Goal: Task Accomplishment & Management: Complete application form

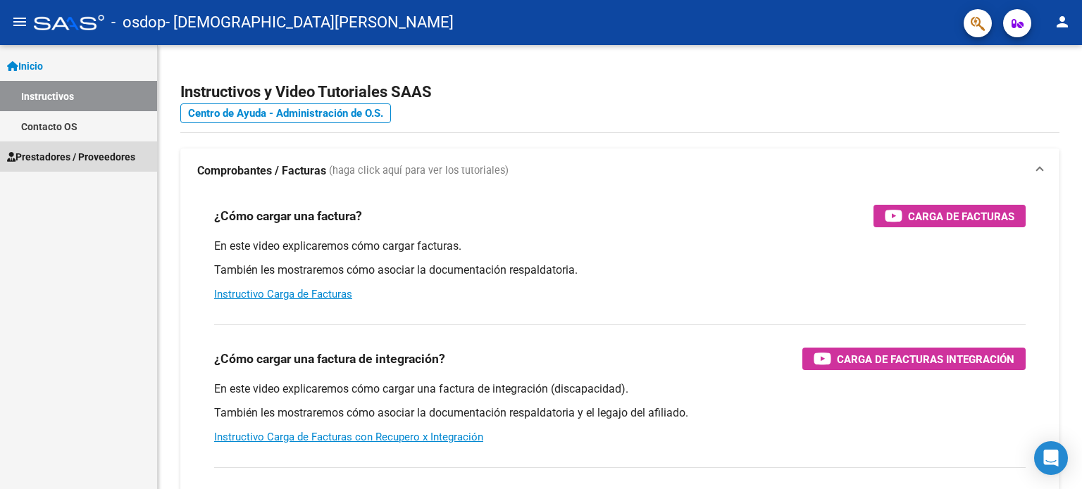
click at [68, 154] on span "Prestadores / Proveedores" at bounding box center [71, 156] width 128 height 15
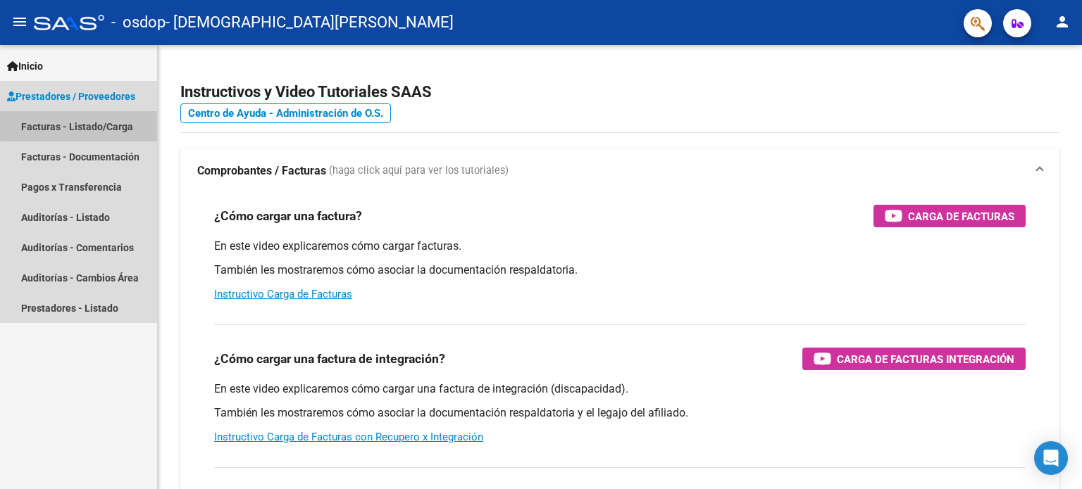
click at [91, 125] on link "Facturas - Listado/Carga" at bounding box center [78, 126] width 157 height 30
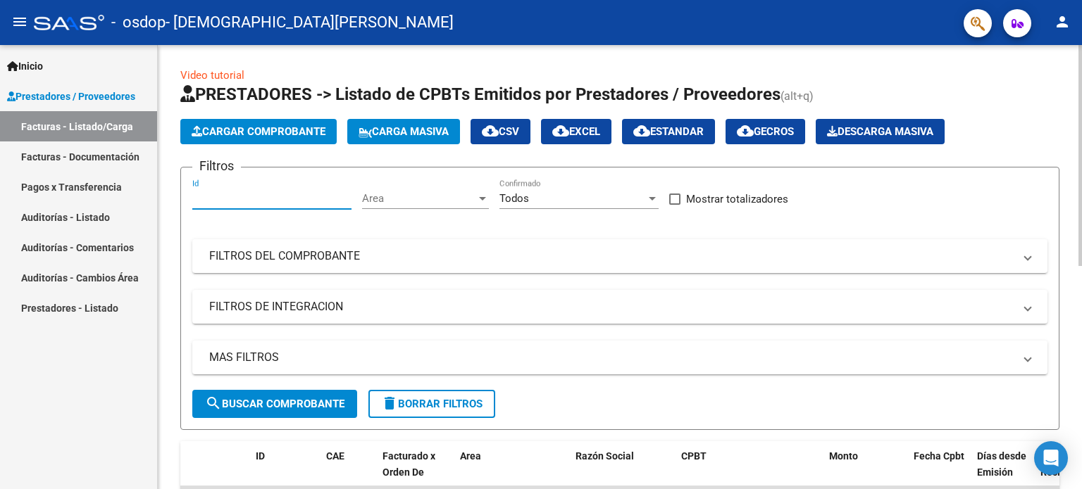
click at [294, 199] on input "Id" at bounding box center [271, 198] width 159 height 13
click at [259, 132] on span "Cargar Comprobante" at bounding box center [259, 131] width 134 height 13
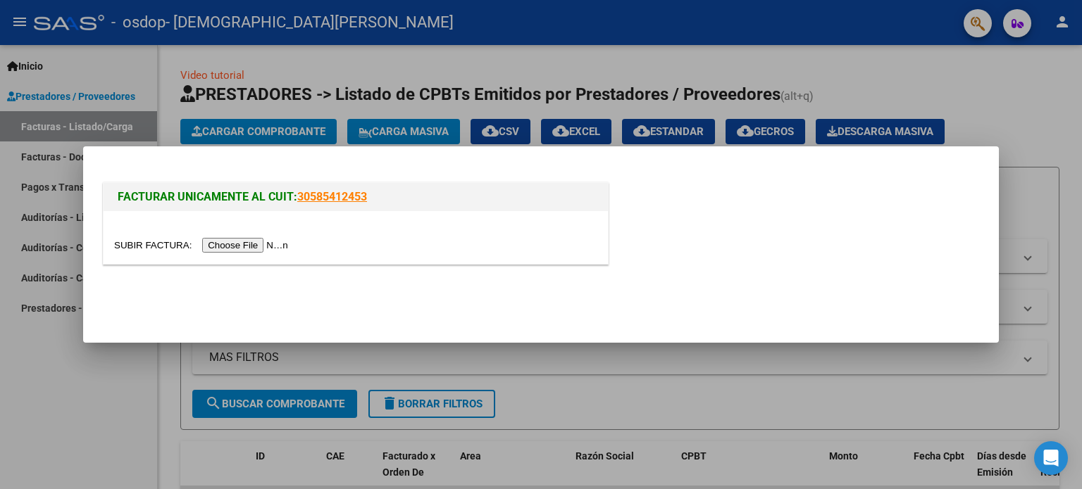
click at [261, 243] on input "file" at bounding box center [203, 245] width 178 height 15
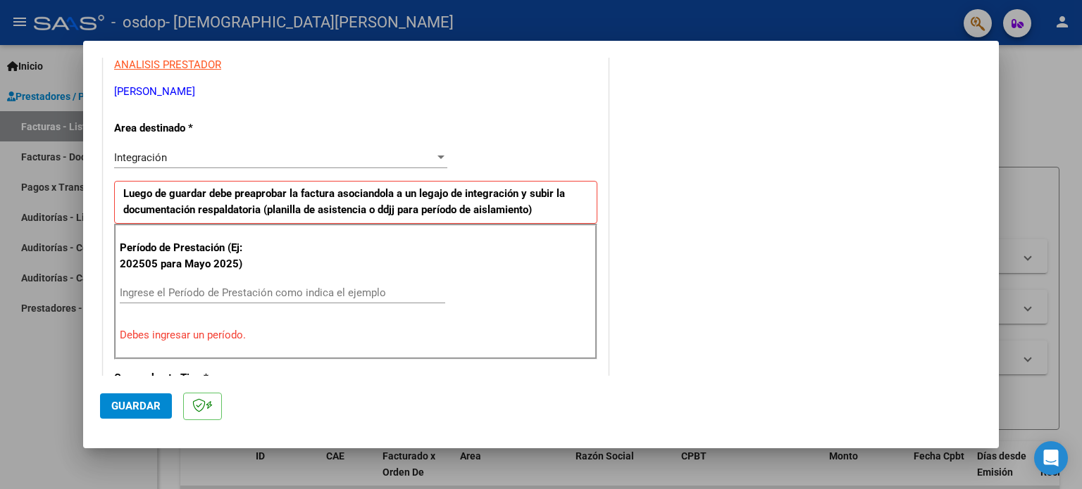
scroll to position [282, 0]
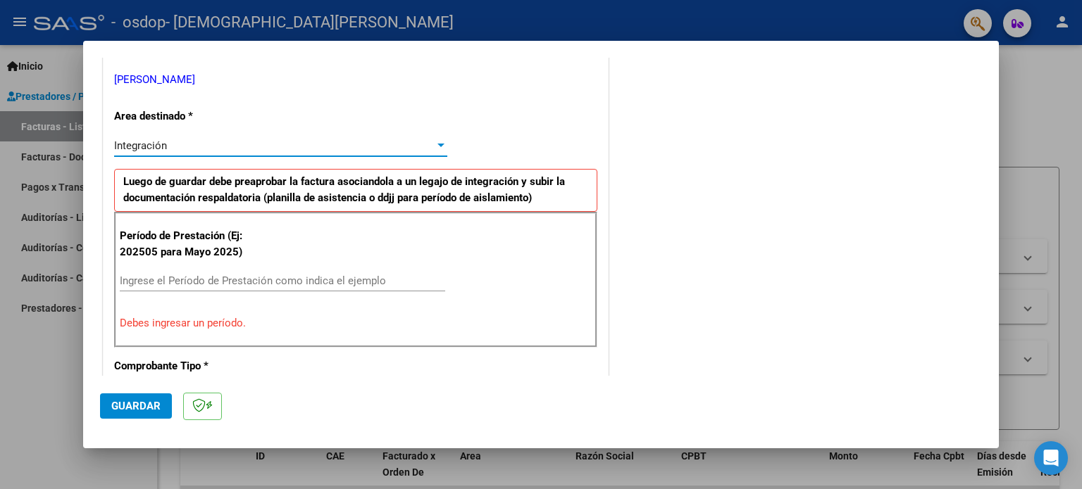
click at [439, 142] on div at bounding box center [440, 145] width 13 height 11
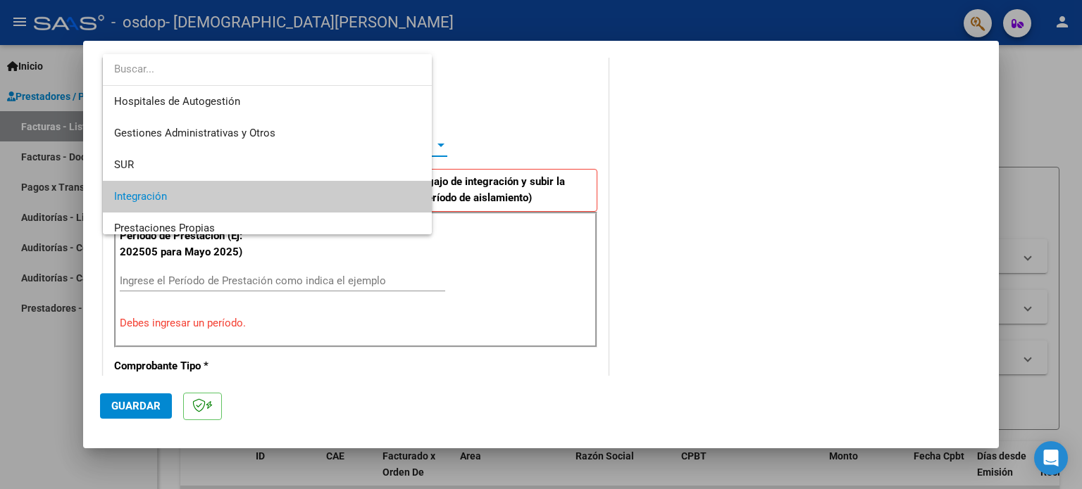
scroll to position [52, 0]
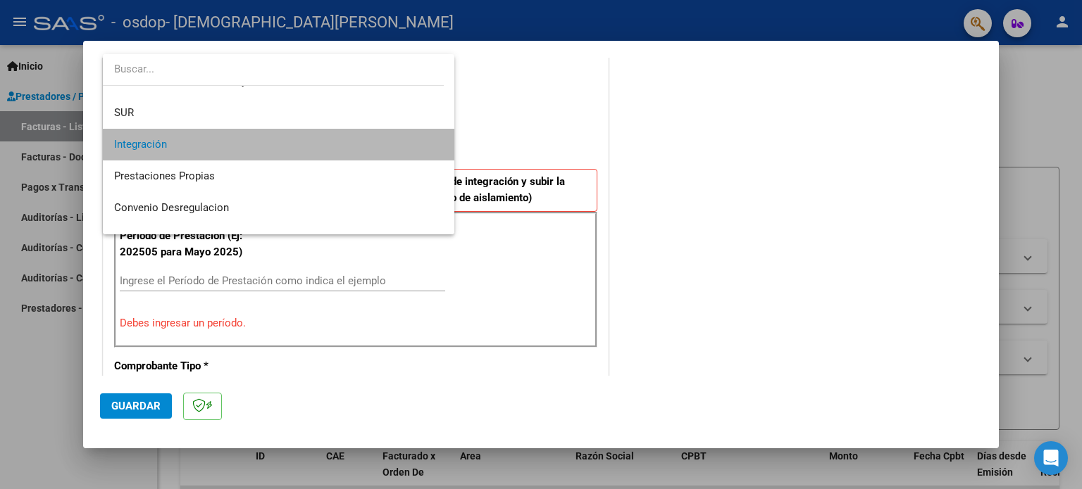
click at [399, 146] on span "Integración" at bounding box center [279, 145] width 330 height 32
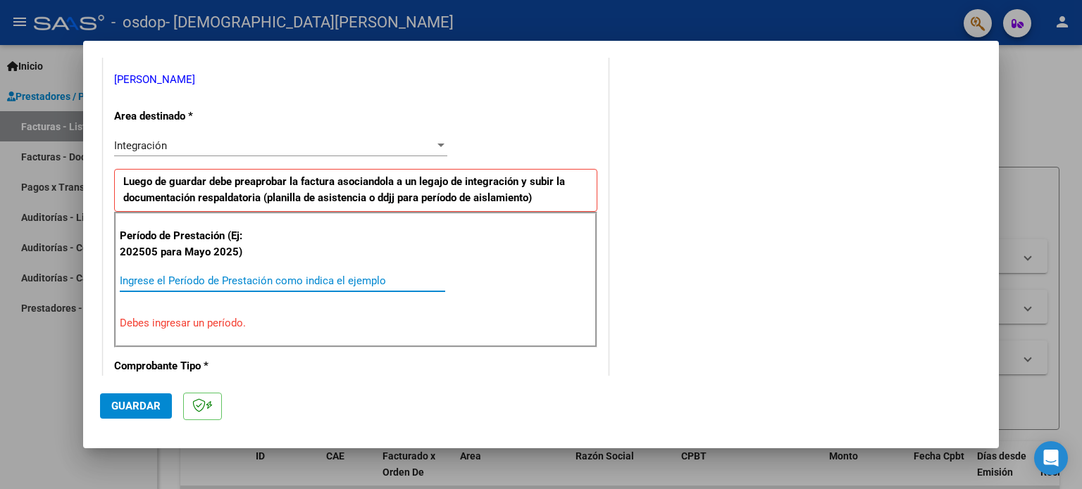
click at [221, 281] on input "Ingrese el Período de Prestación como indica el ejemplo" at bounding box center [282, 281] width 325 height 13
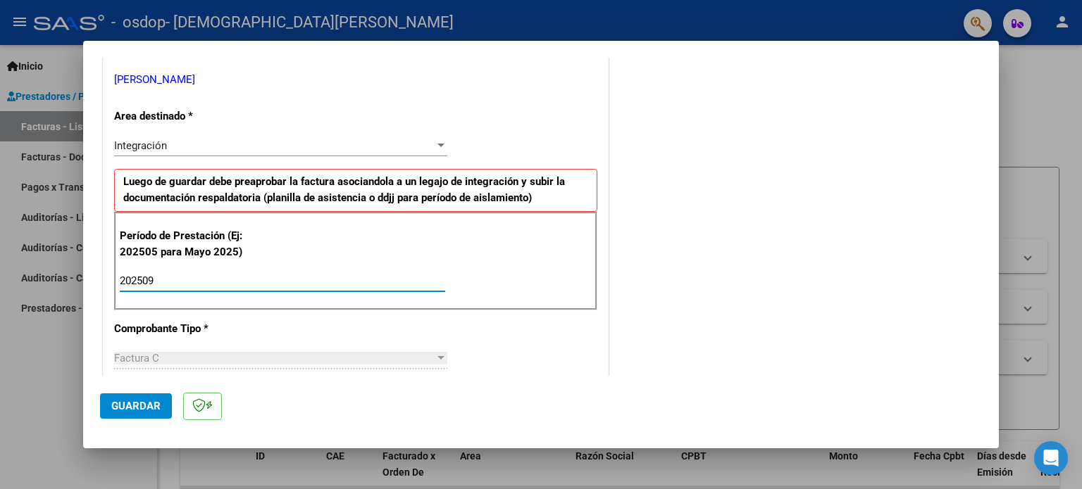
type input "202509"
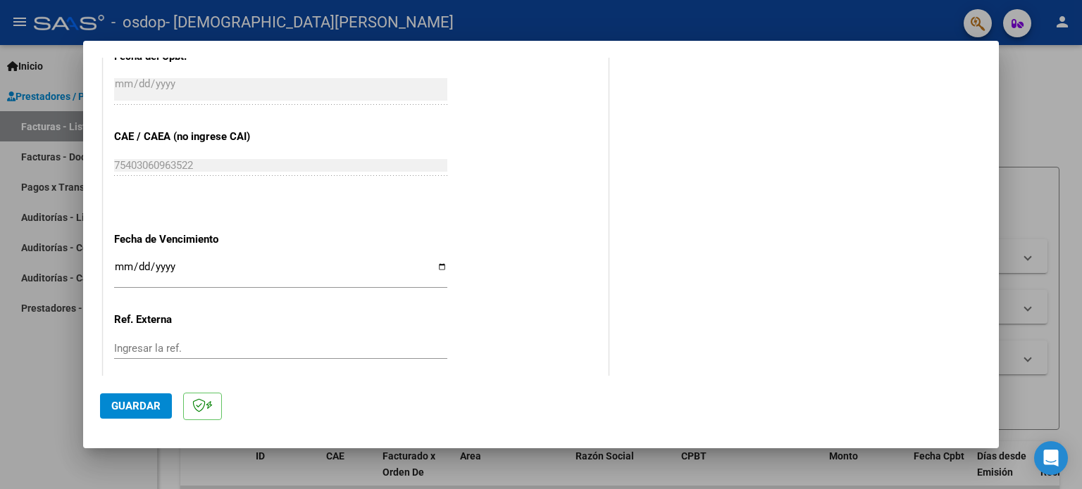
scroll to position [919, 0]
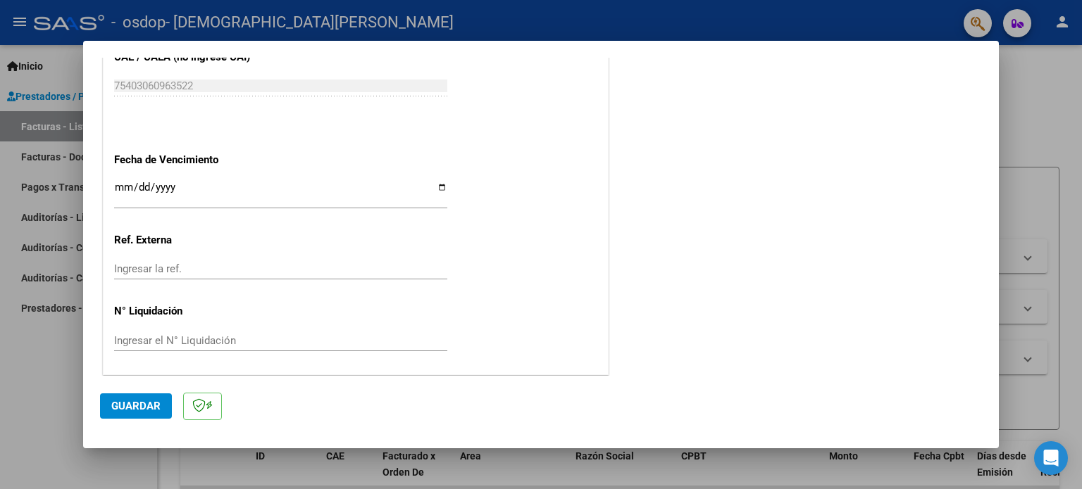
drag, startPoint x: 1028, startPoint y: 327, endPoint x: 1025, endPoint y: 306, distance: 21.3
click at [1025, 306] on div at bounding box center [541, 244] width 1082 height 489
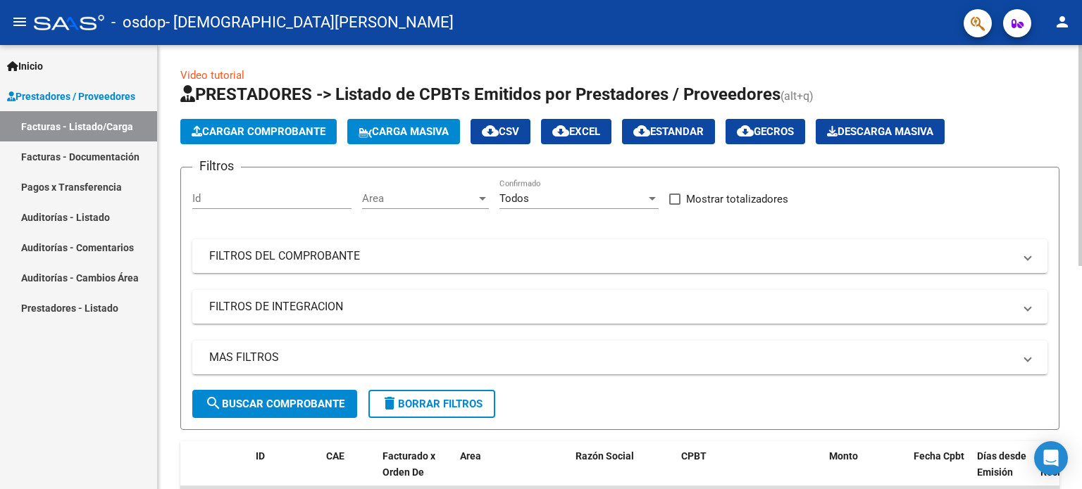
click at [299, 133] on span "Cargar Comprobante" at bounding box center [259, 131] width 134 height 13
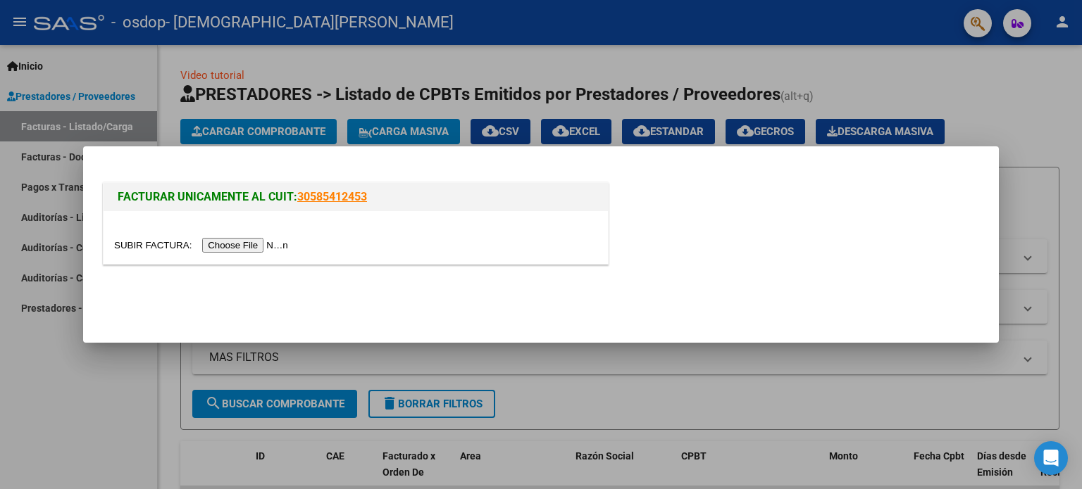
click at [272, 241] on input "file" at bounding box center [203, 245] width 178 height 15
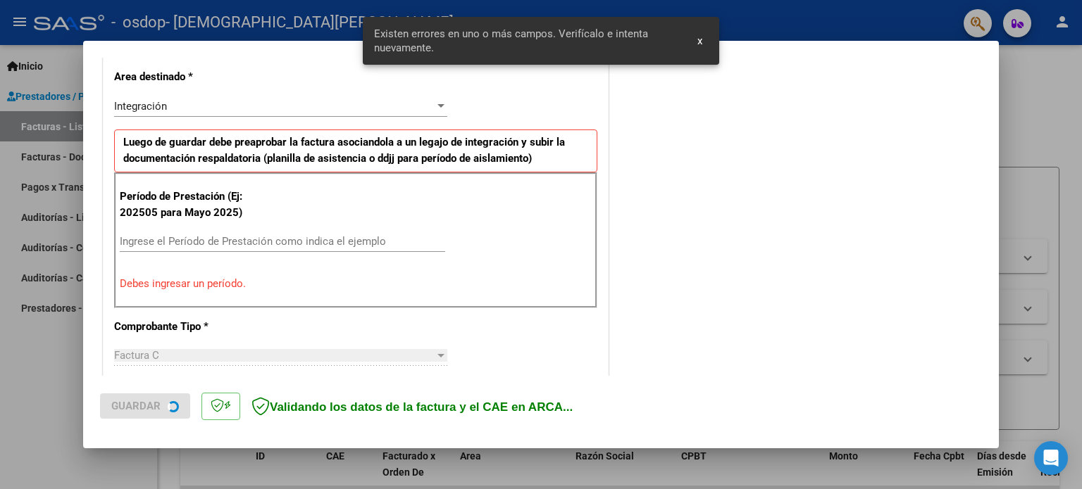
scroll to position [330, 0]
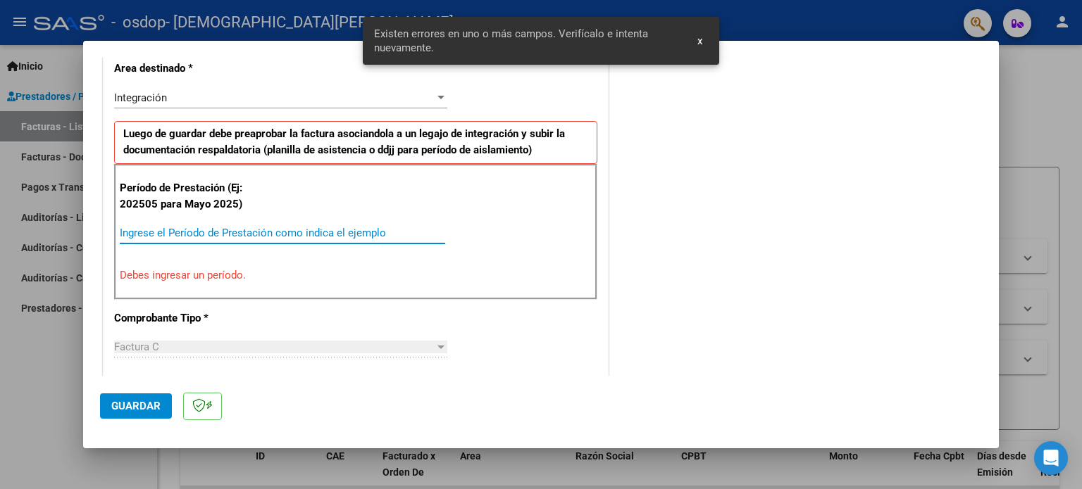
click at [182, 229] on input "Ingrese el Período de Prestación como indica el ejemplo" at bounding box center [282, 233] width 325 height 13
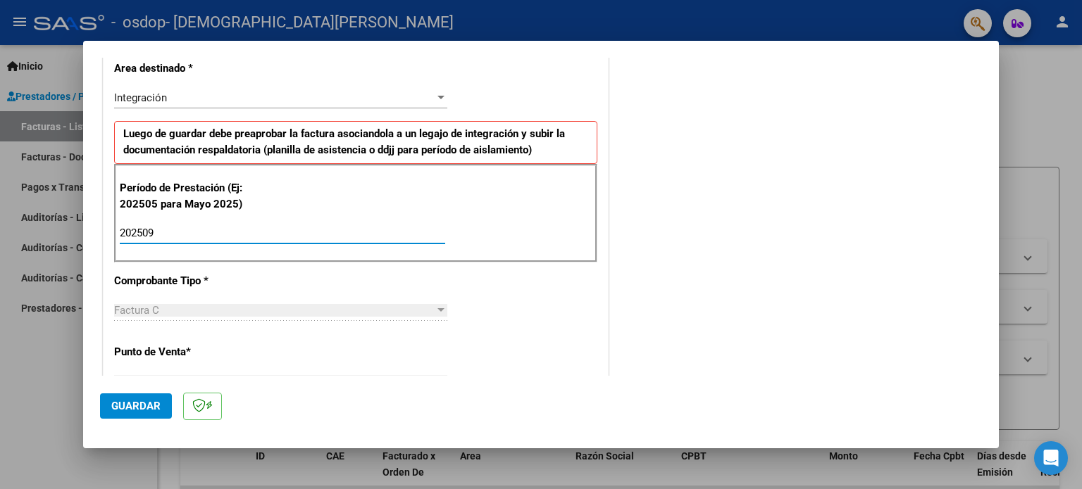
type input "202509"
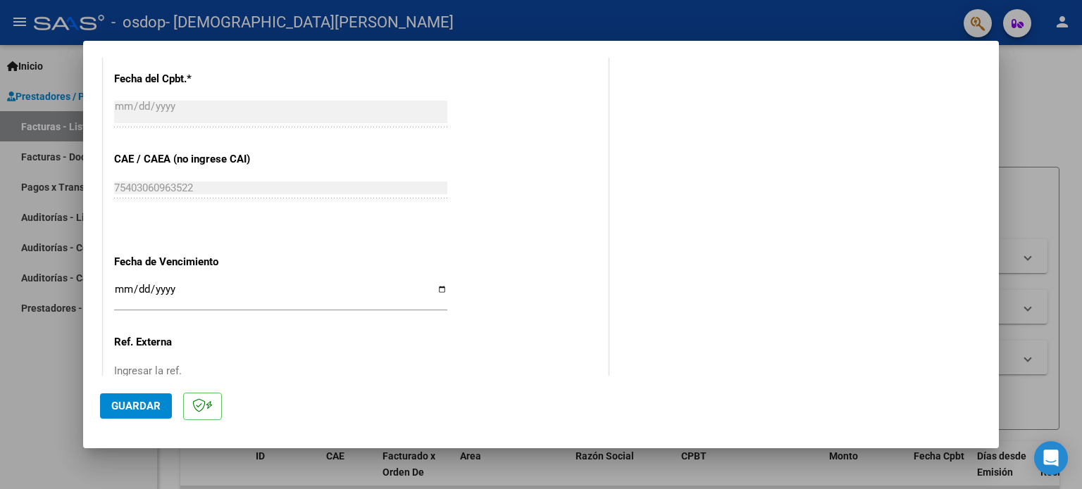
scroll to position [919, 0]
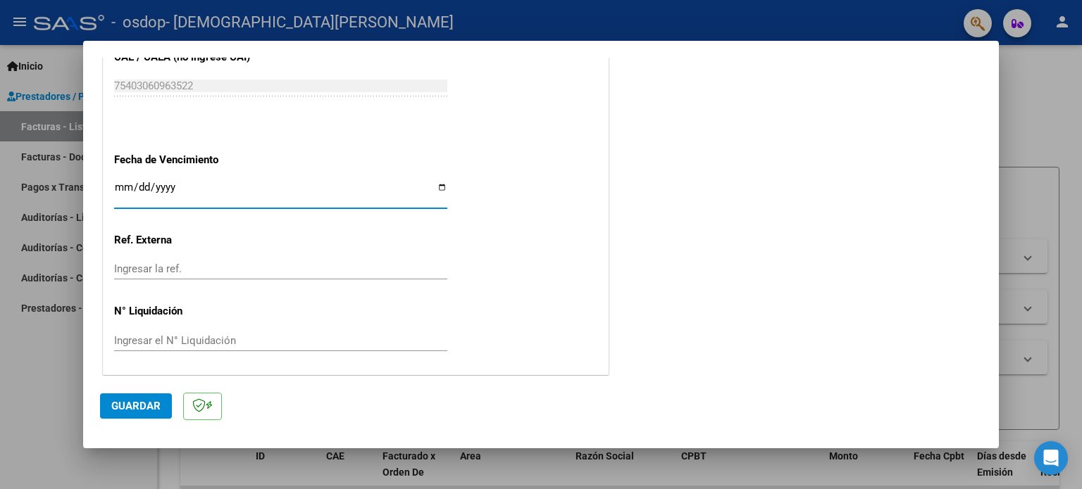
click at [437, 184] on input "Ingresar la fecha" at bounding box center [280, 193] width 333 height 23
click at [141, 403] on span "Guardar" at bounding box center [135, 406] width 49 height 13
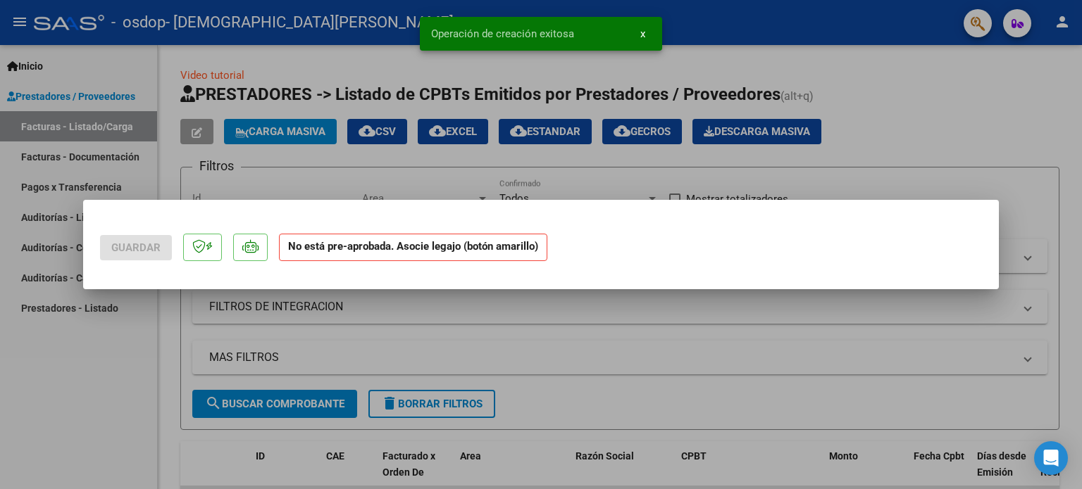
scroll to position [0, 0]
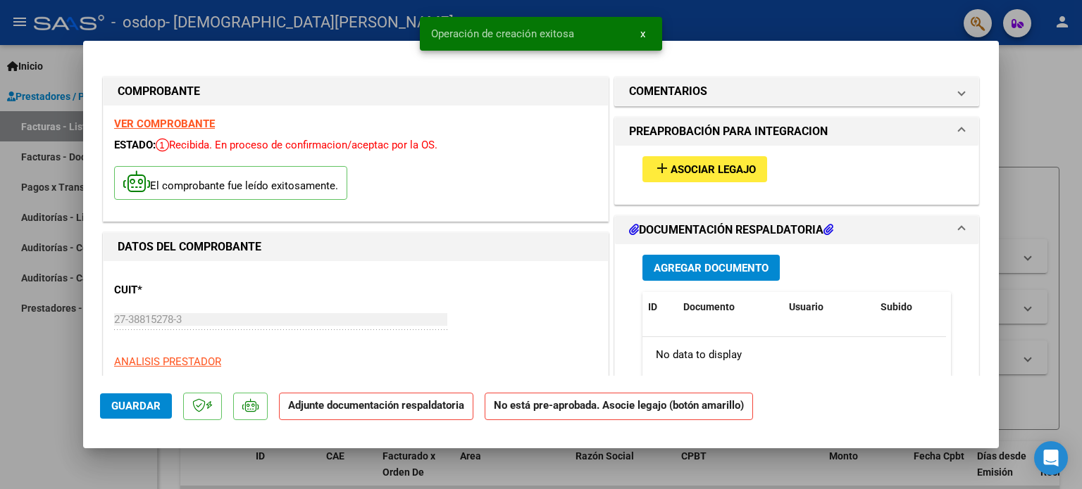
drag, startPoint x: 141, startPoint y: 403, endPoint x: 338, endPoint y: 149, distance: 321.7
click at [338, 149] on mat-dialog-container "COMPROBANTE VER COMPROBANTE ESTADO: Recibida. En proceso de confirmacion/acepta…" at bounding box center [540, 244] width 915 height 407
click at [687, 172] on span "Asociar Legajo" at bounding box center [712, 169] width 85 height 13
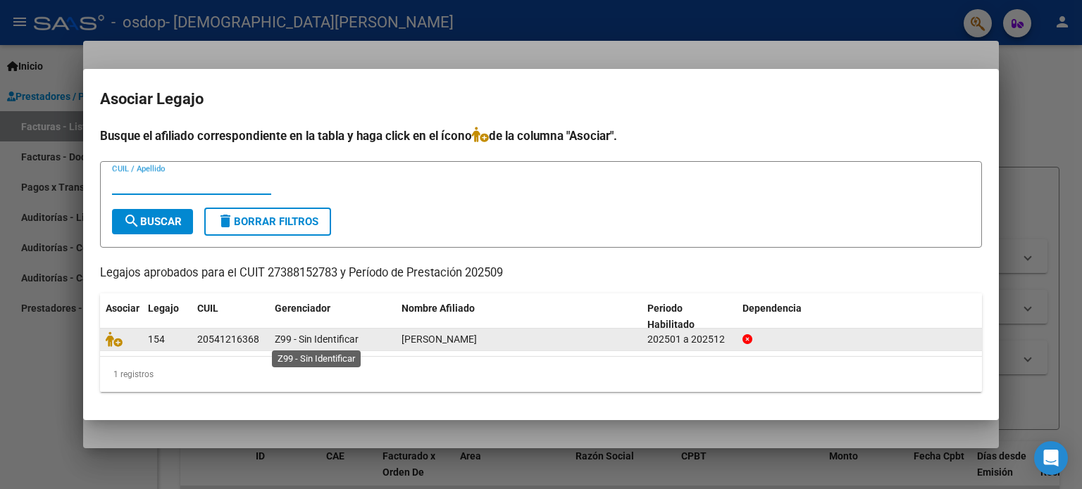
click at [315, 340] on span "Z99 - Sin Identificar" at bounding box center [317, 339] width 84 height 11
click at [449, 339] on span "[PERSON_NAME]" at bounding box center [438, 339] width 75 height 11
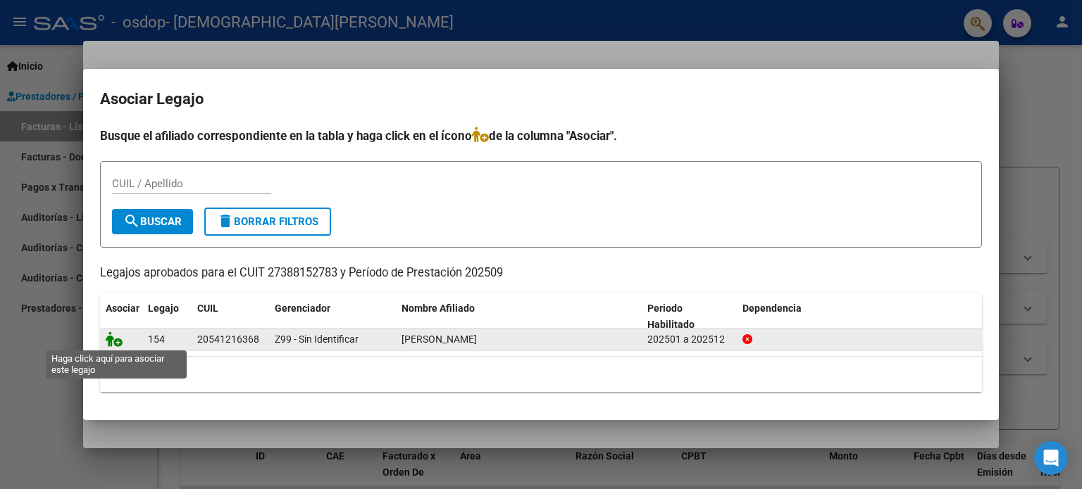
click at [111, 344] on icon at bounding box center [114, 339] width 17 height 15
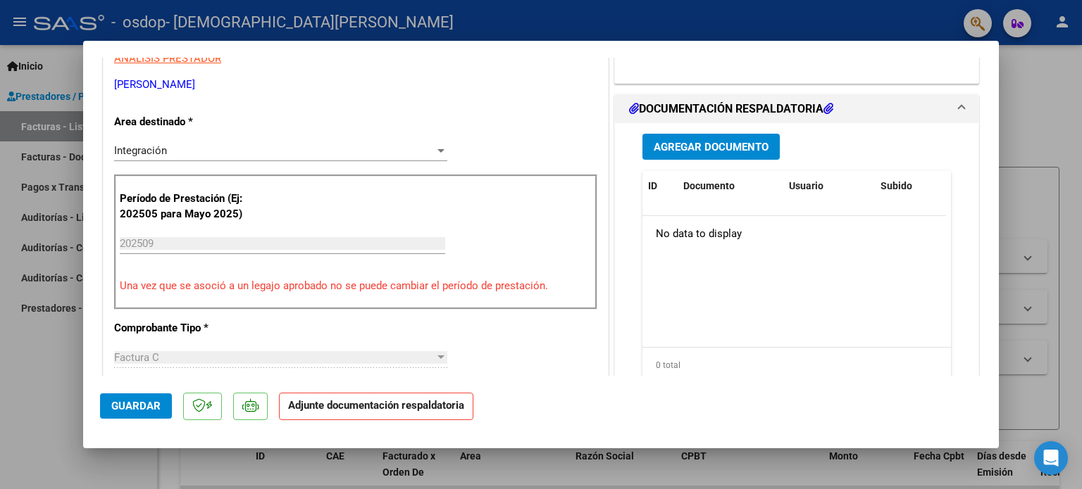
scroll to position [306, 0]
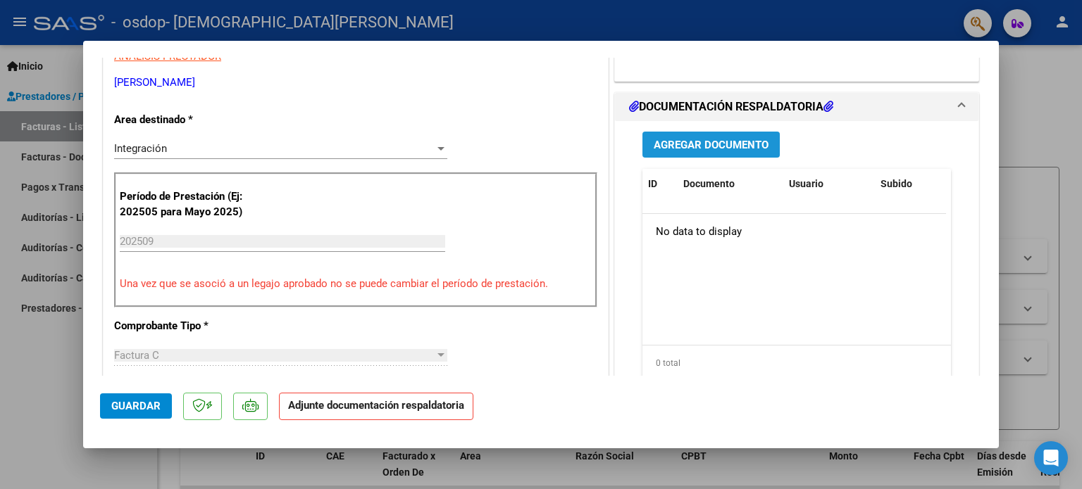
click at [668, 146] on span "Agregar Documento" at bounding box center [710, 145] width 115 height 13
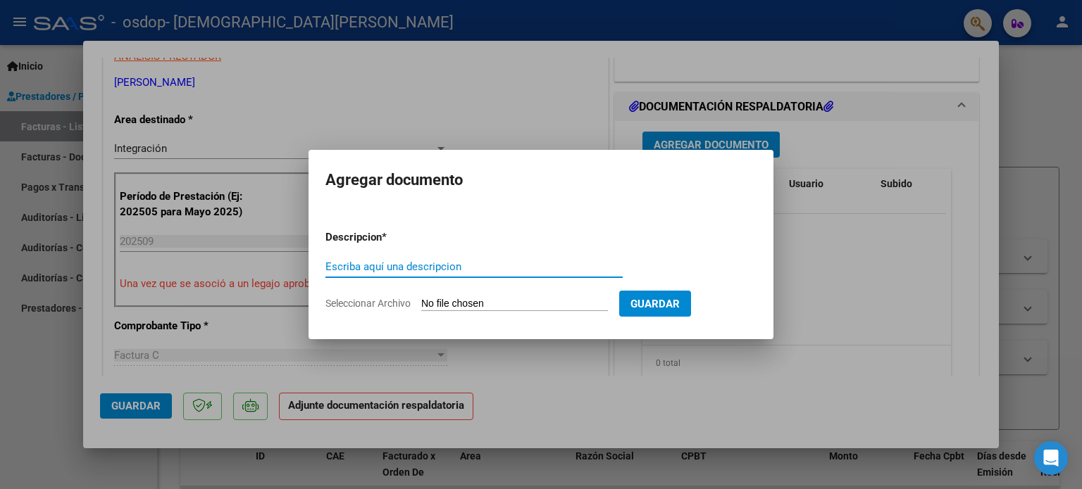
click at [434, 267] on input "Escriba aquí una descripcion" at bounding box center [473, 267] width 297 height 13
type input "Plani"
click at [539, 304] on input "Seleccionar Archivo" at bounding box center [514, 304] width 187 height 13
type input "C:\fakepath\PLANILLA DE ASISTENCIA- [PERSON_NAME] - [DATE].pdf"
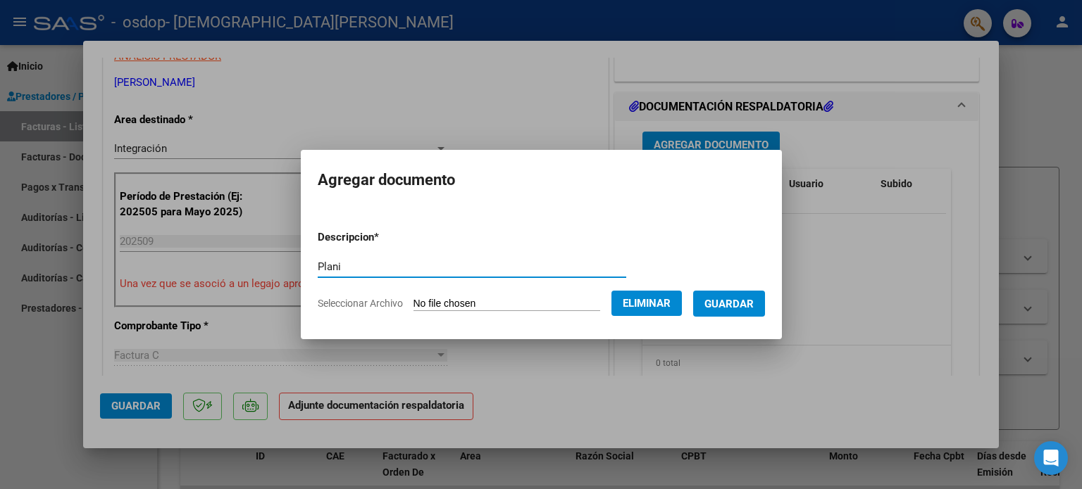
click at [462, 267] on input "Plani" at bounding box center [472, 267] width 308 height 13
type input "Planilla de asistencia"
click at [744, 305] on span "Guardar" at bounding box center [728, 304] width 49 height 13
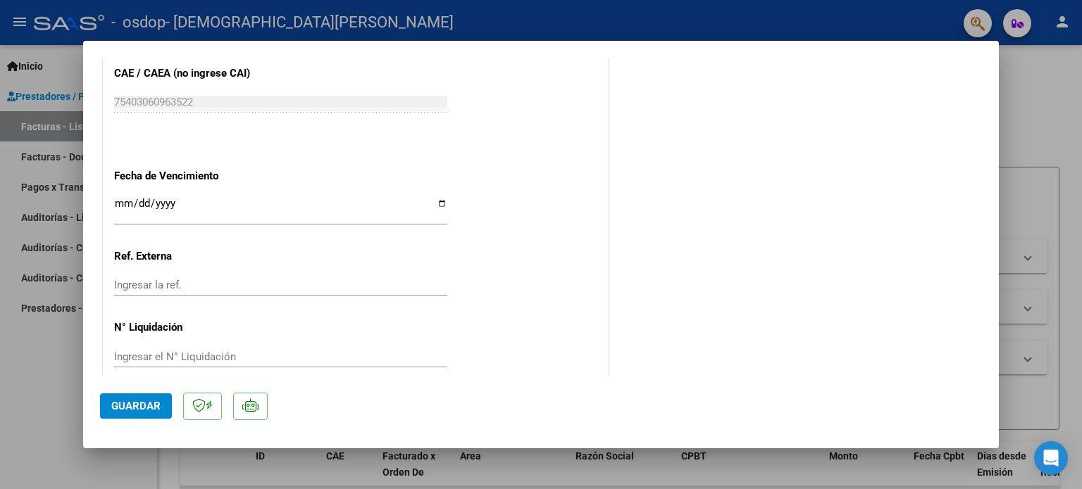
scroll to position [941, 0]
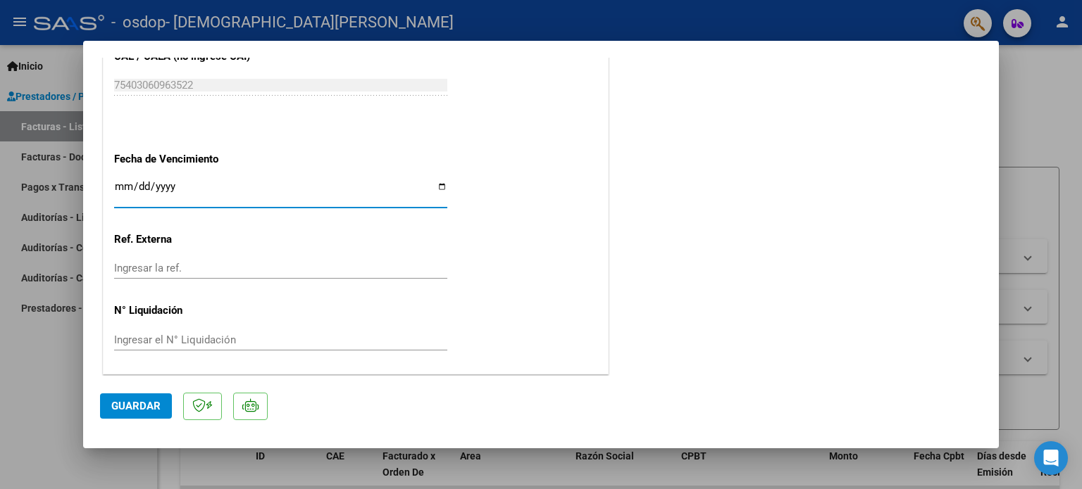
click at [141, 193] on input "Ingresar la fecha" at bounding box center [280, 192] width 333 height 23
click at [434, 185] on input "Ingresar la fecha" at bounding box center [280, 192] width 333 height 23
type input "[DATE]"
click at [163, 408] on button "Guardar" at bounding box center [136, 406] width 72 height 25
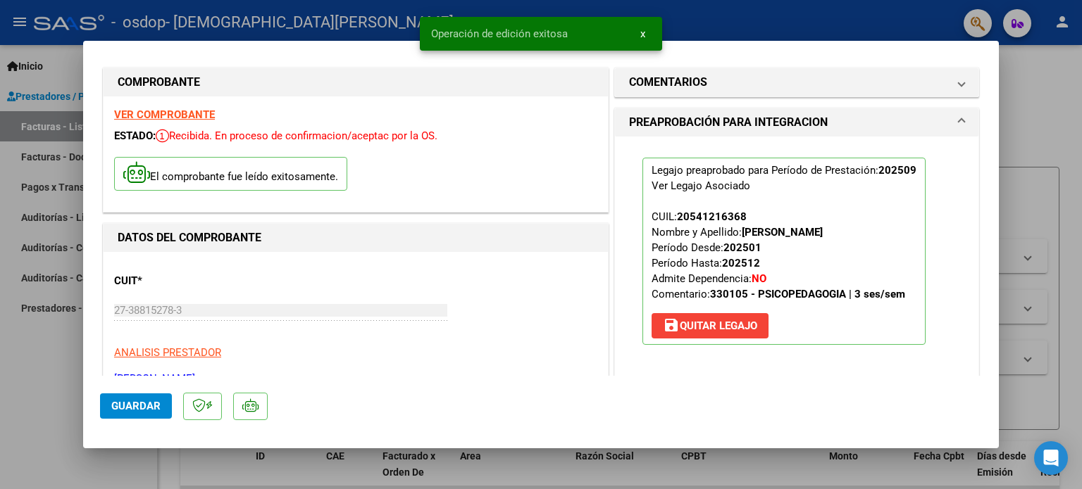
scroll to position [0, 0]
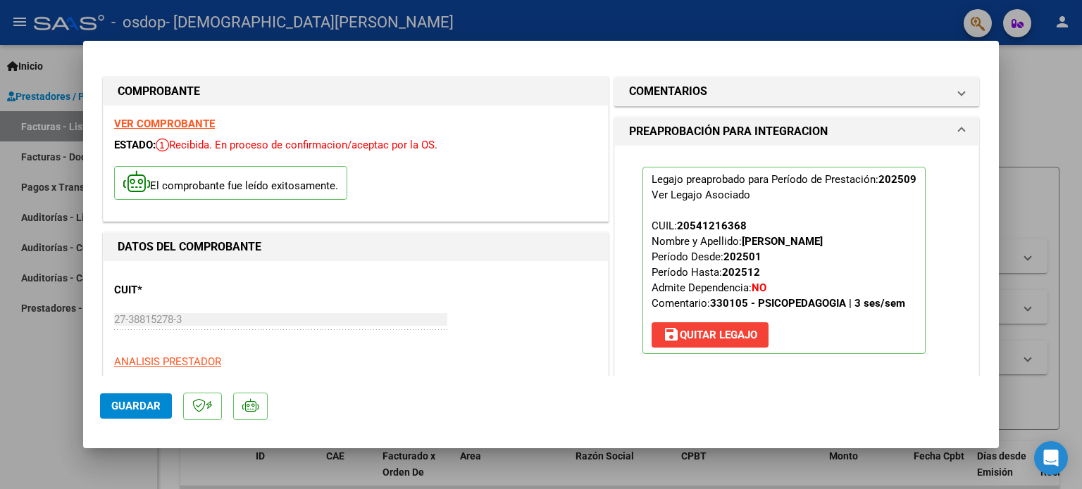
click at [1081, 281] on div at bounding box center [541, 244] width 1082 height 489
